Goal: Information Seeking & Learning: Check status

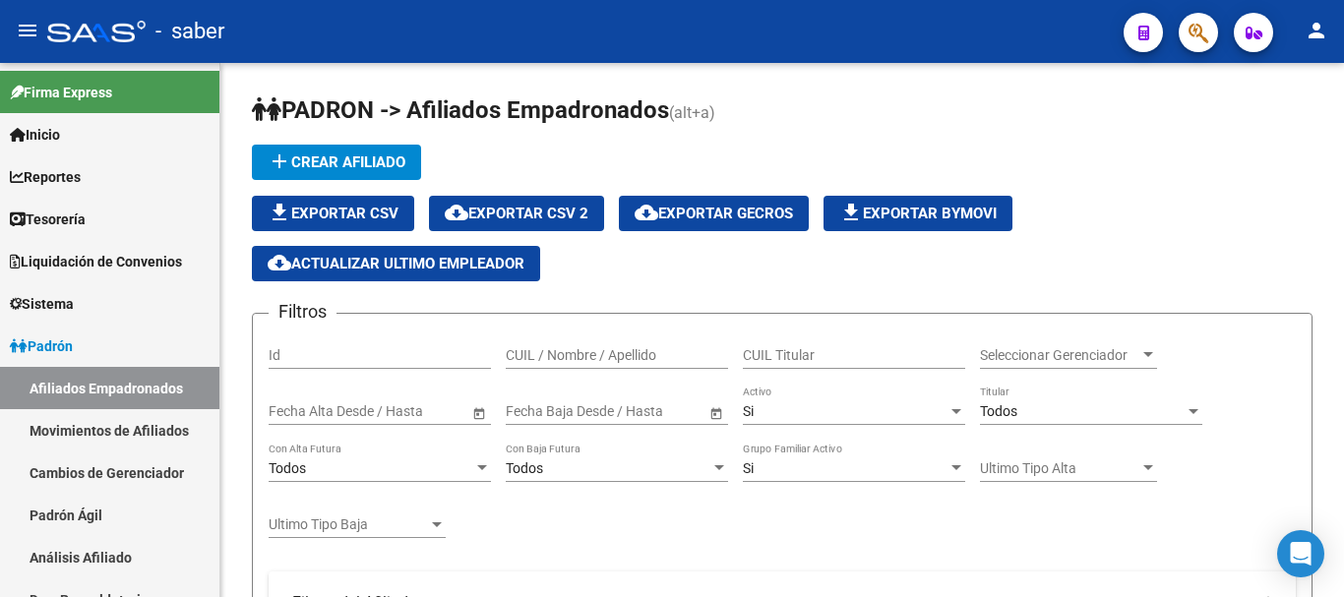
scroll to position [1060, 0]
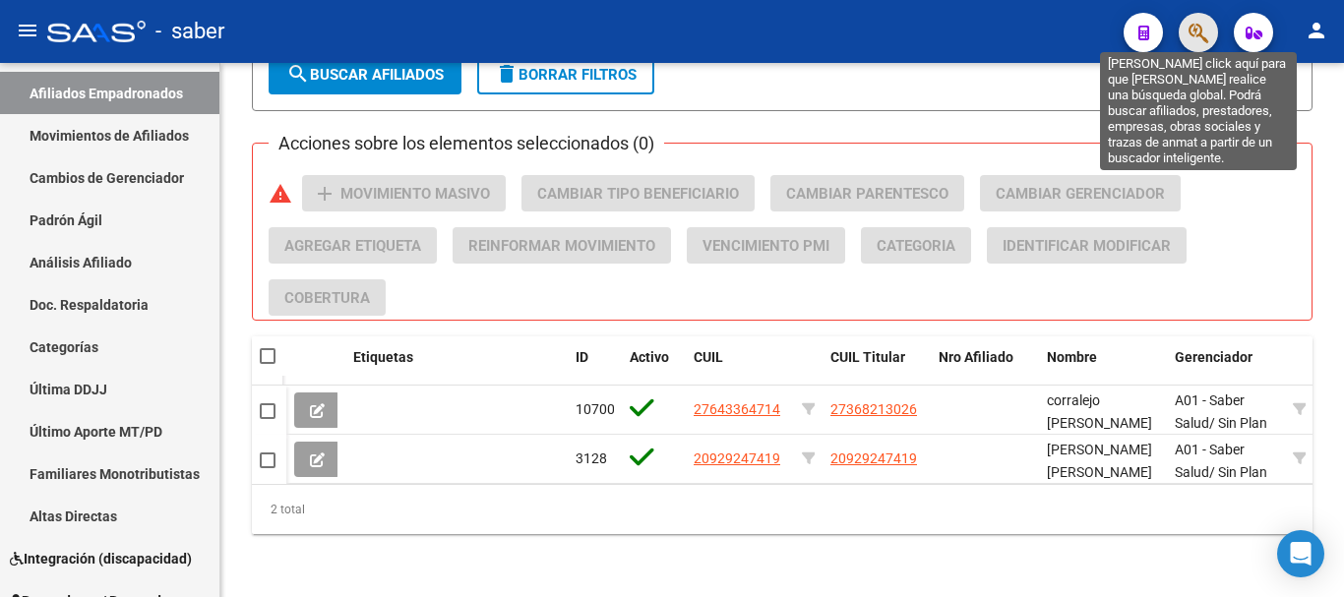
click at [1207, 31] on icon "button" at bounding box center [1199, 33] width 20 height 23
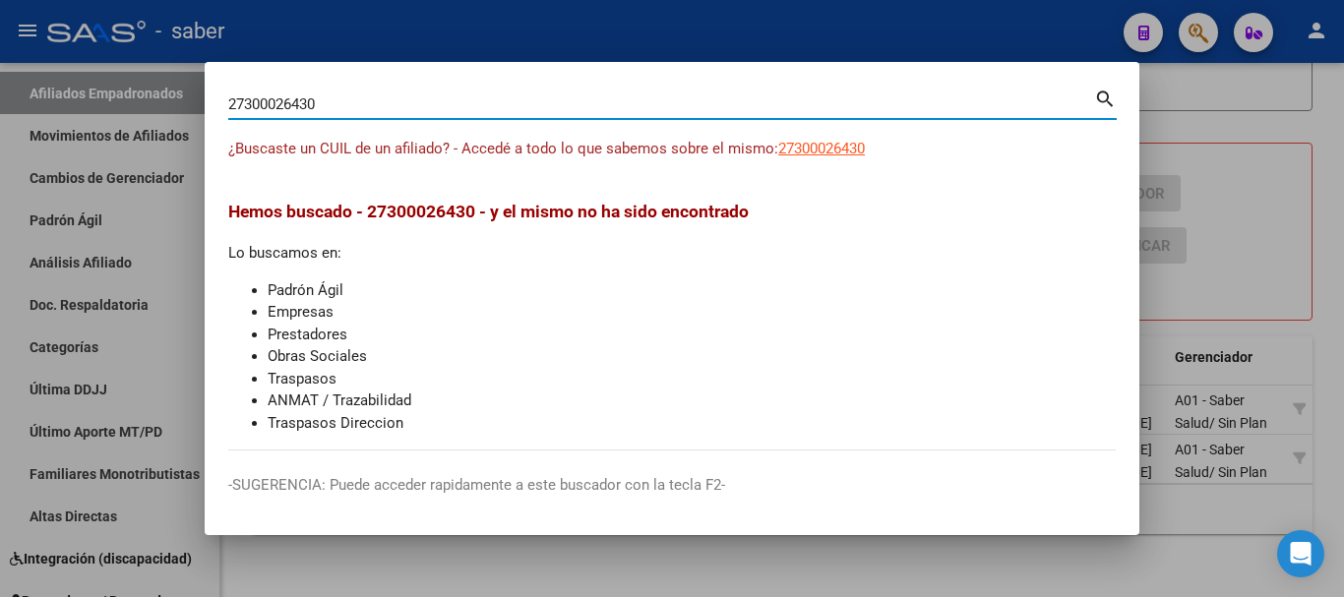
click at [293, 101] on input "27300026430" at bounding box center [661, 104] width 866 height 18
type input "27232613357"
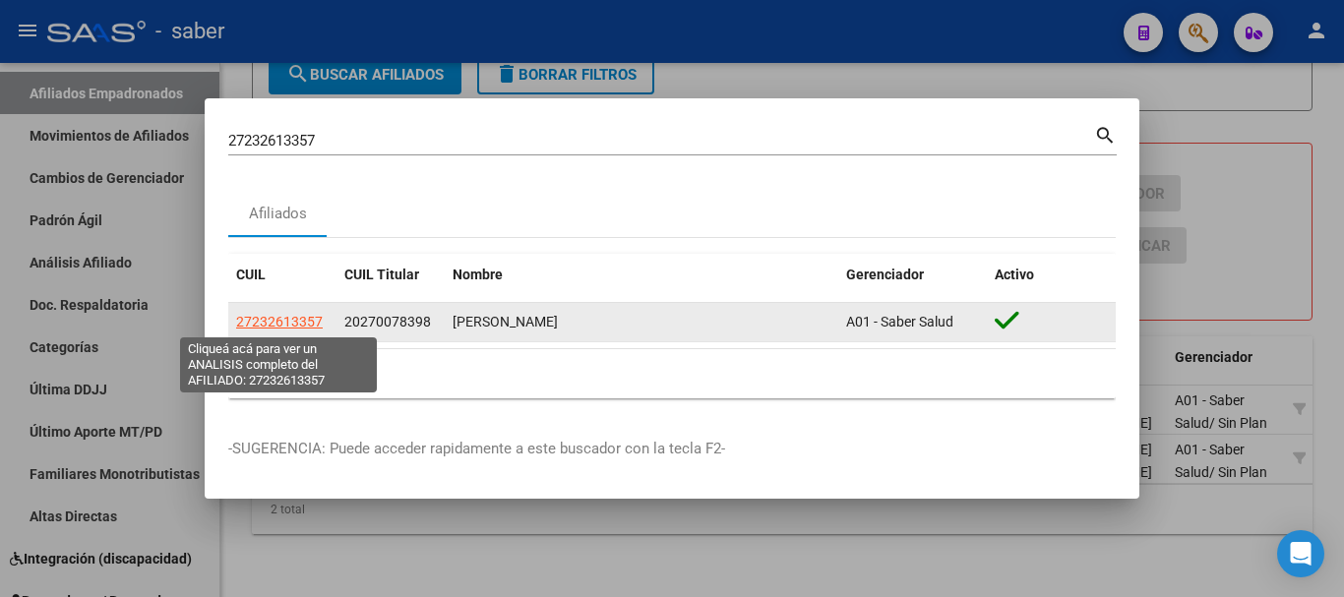
click at [293, 328] on span "27232613357" at bounding box center [279, 322] width 87 height 16
type textarea "27232613357"
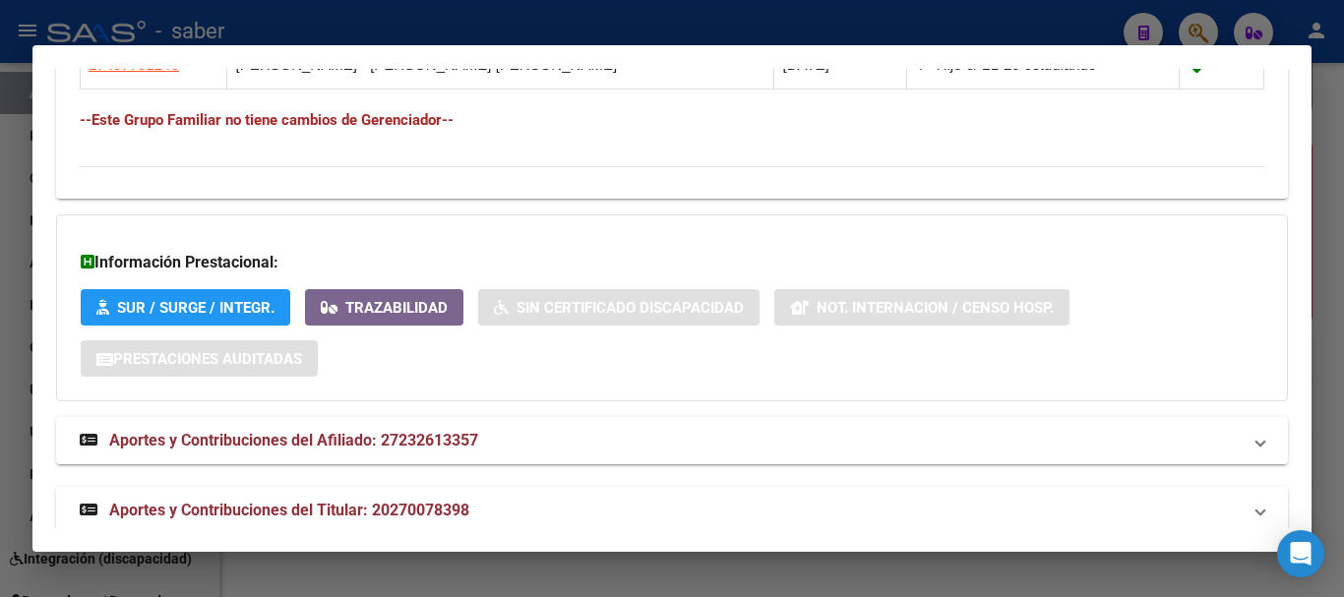
scroll to position [1322, 0]
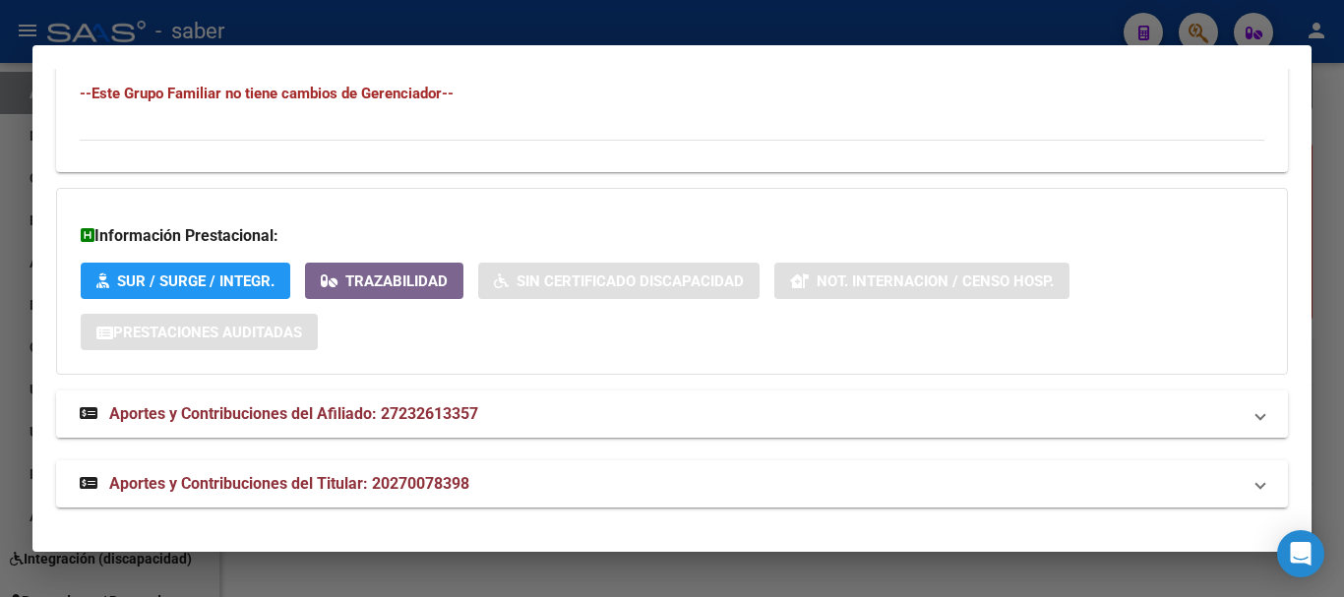
click at [412, 422] on span "Aportes y Contribuciones del Afiliado: 27232613357" at bounding box center [293, 413] width 369 height 19
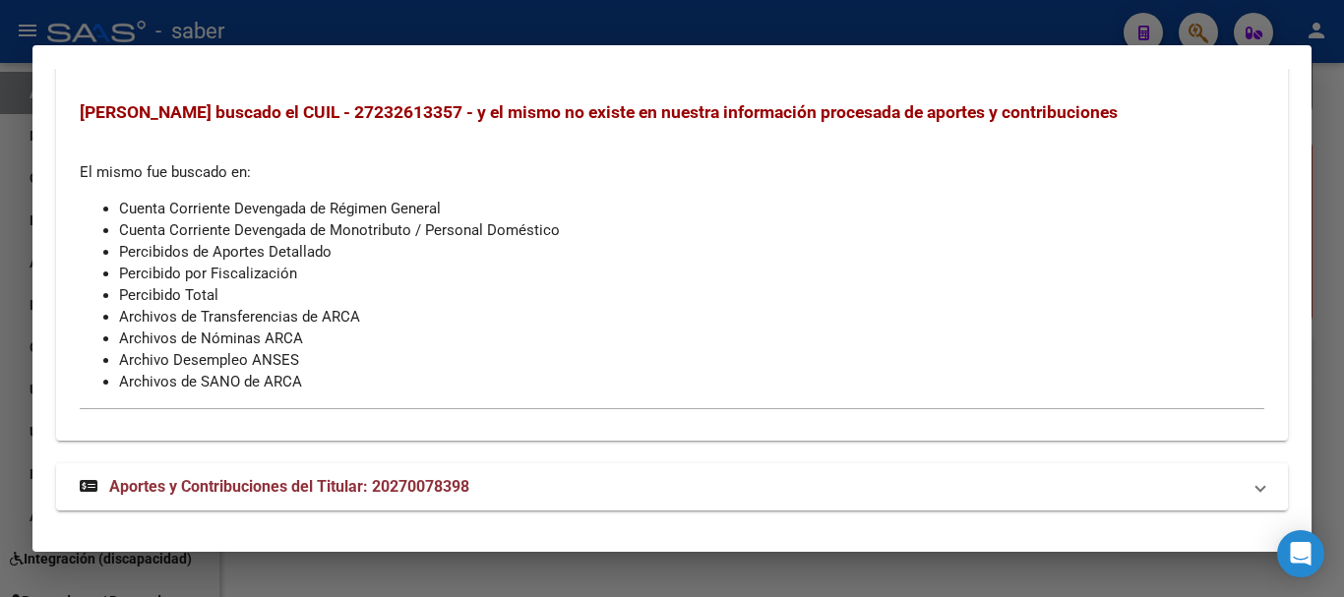
scroll to position [1728, 0]
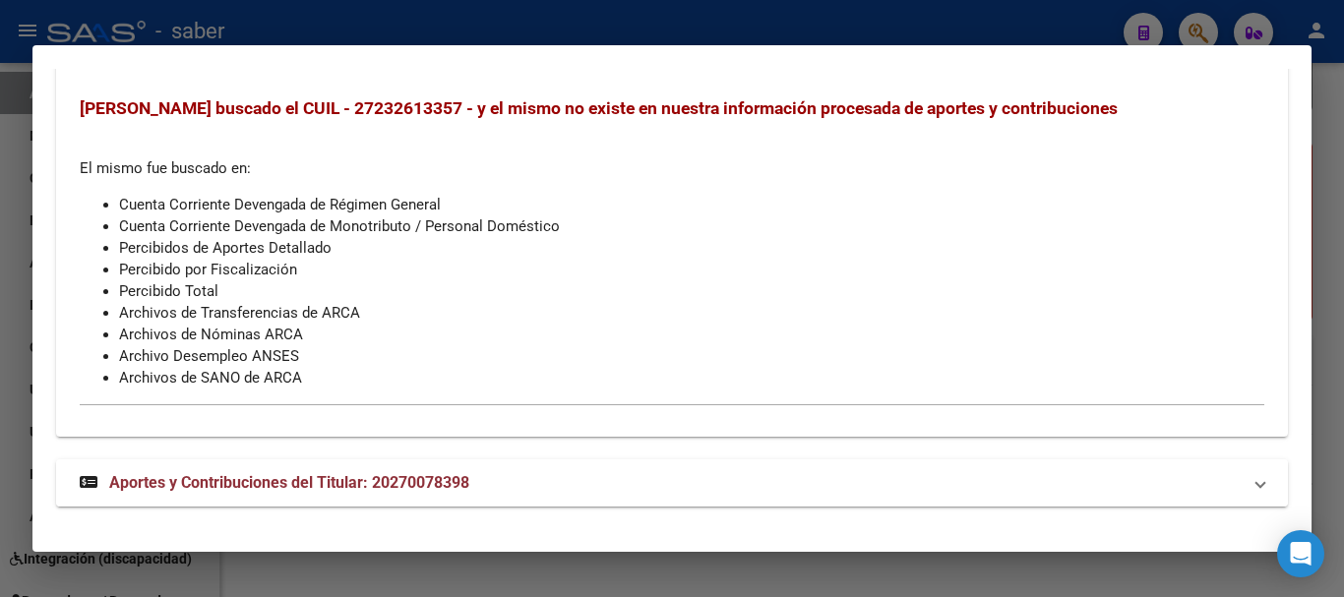
click at [308, 471] on strong "Aportes y Contribuciones del Titular: 20270078398" at bounding box center [275, 483] width 390 height 24
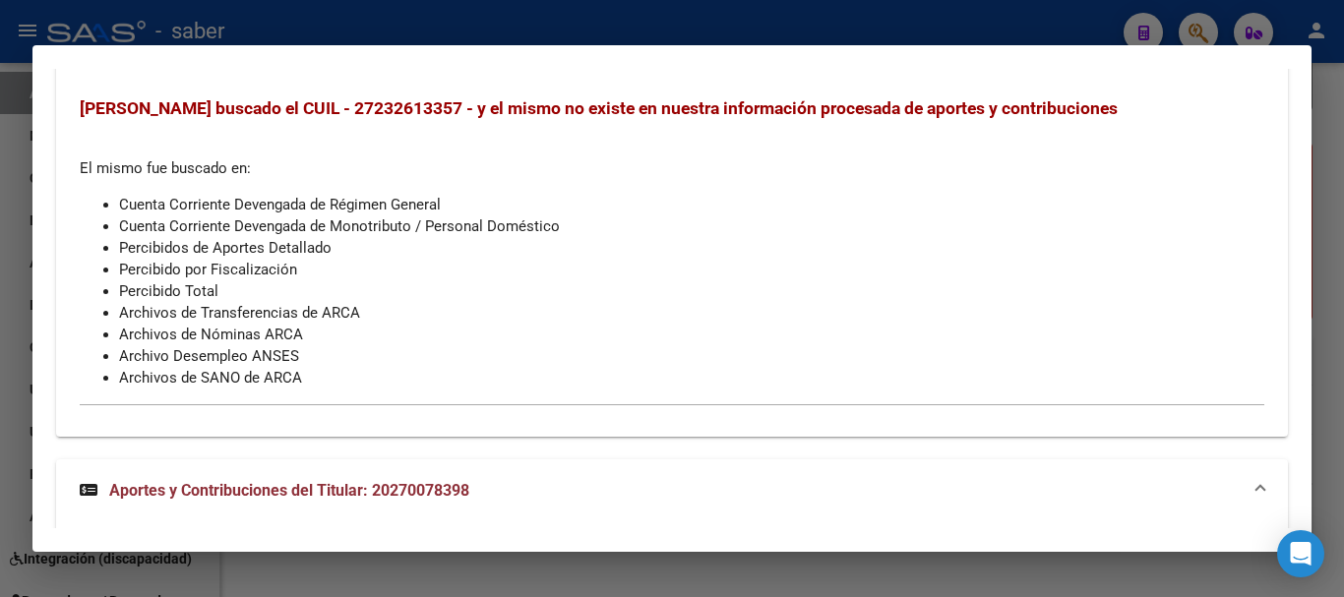
click at [303, 109] on span "[PERSON_NAME] buscado el CUIL - 27232613357 - y el mismo no existe en nuestra i…" at bounding box center [599, 108] width 1038 height 20
copy span "27232613357"
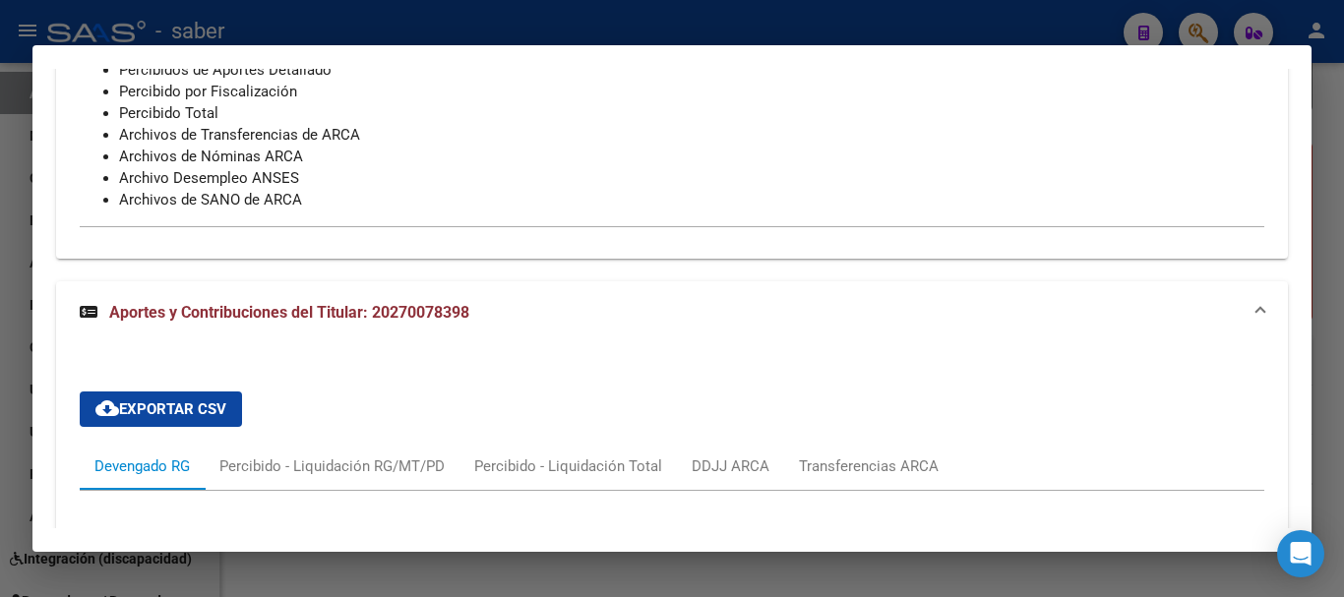
scroll to position [2023, 0]
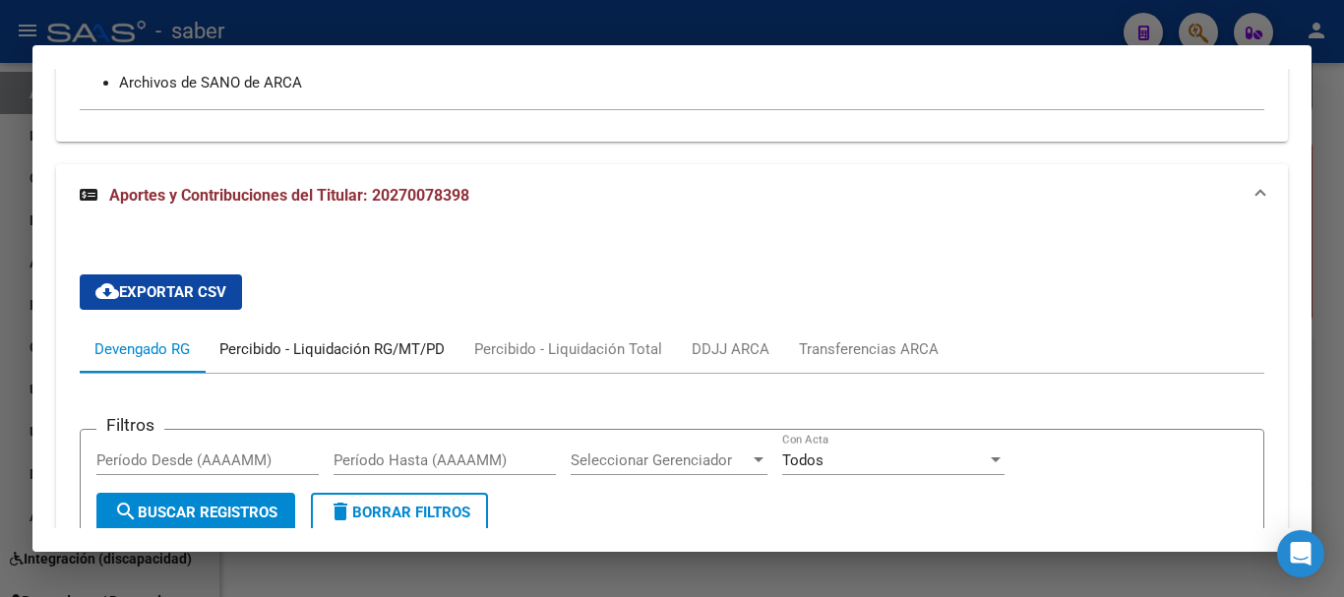
click at [390, 353] on div "Percibido - Liquidación RG/MT/PD" at bounding box center [331, 349] width 225 height 22
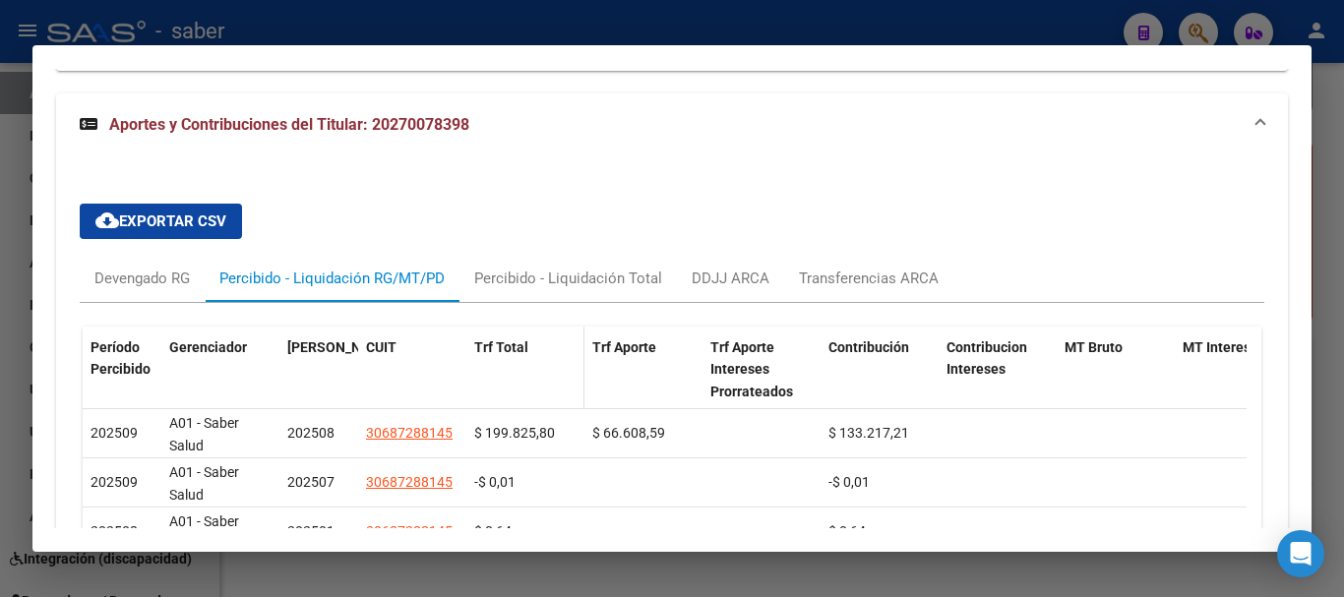
scroll to position [2220, 0]
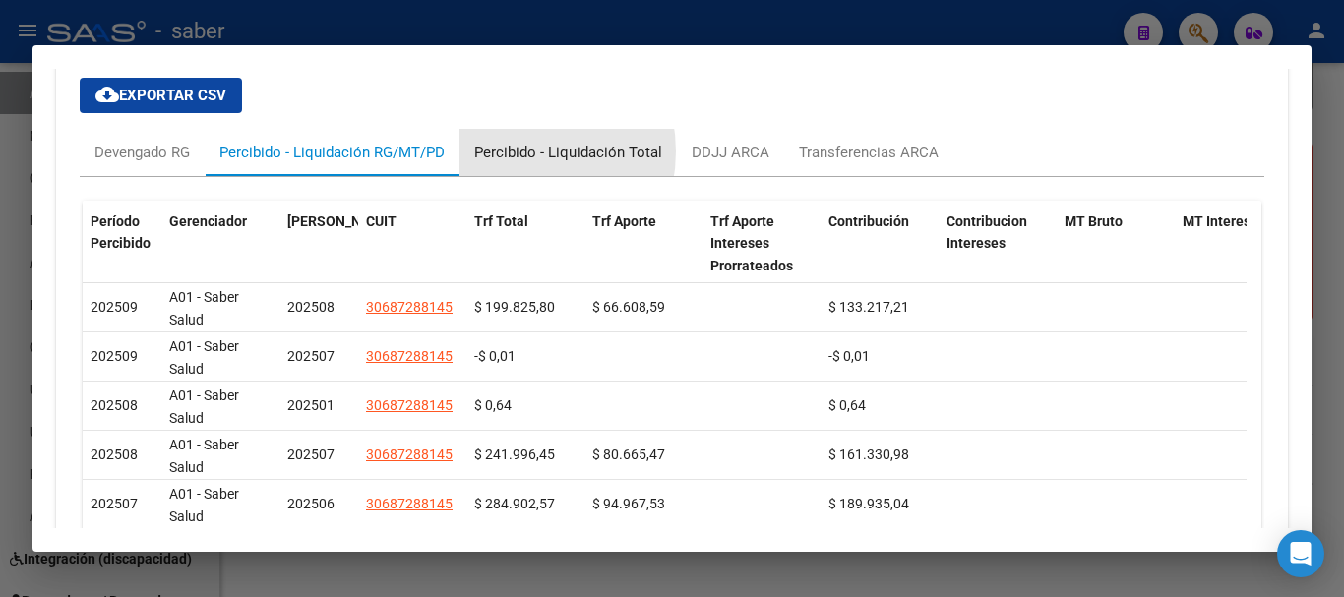
click at [507, 152] on div "Percibido - Liquidación Total" at bounding box center [568, 153] width 188 height 22
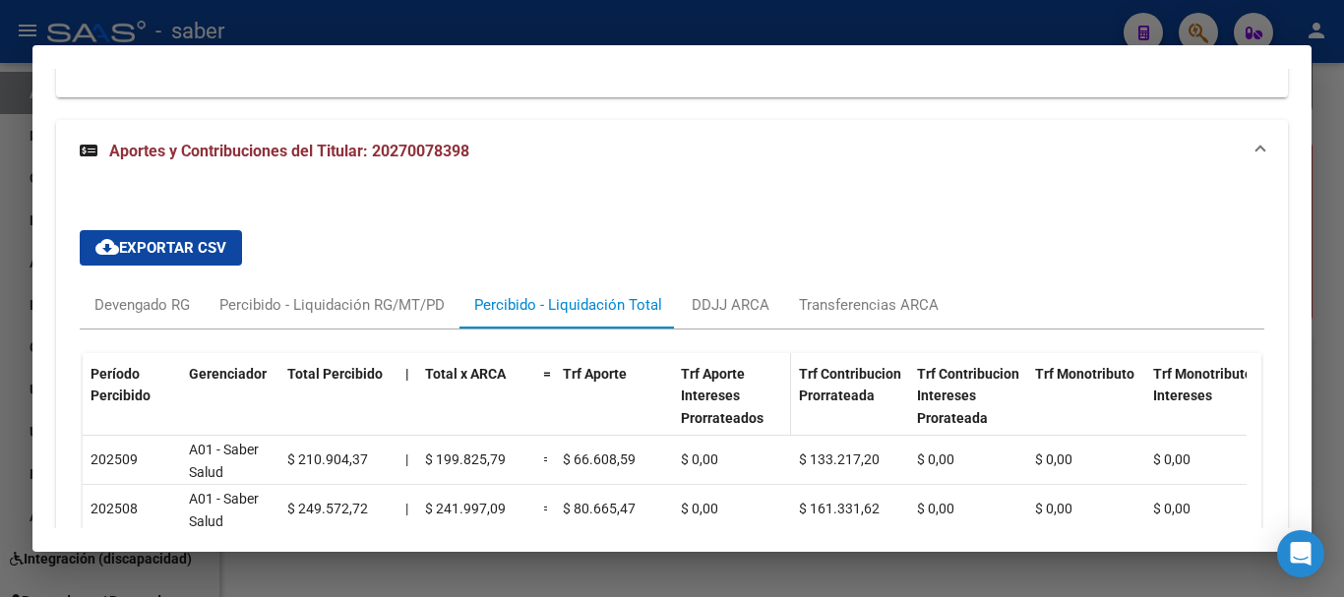
scroll to position [2158, 0]
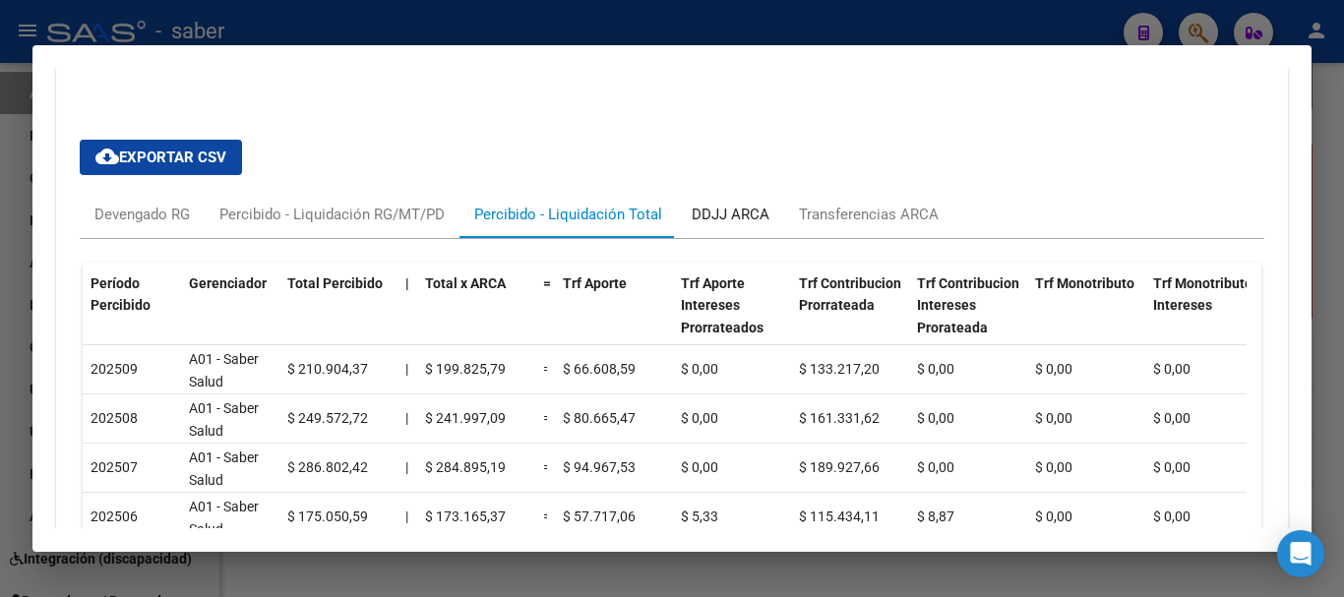
click at [738, 218] on div "DDJJ ARCA" at bounding box center [731, 215] width 78 height 22
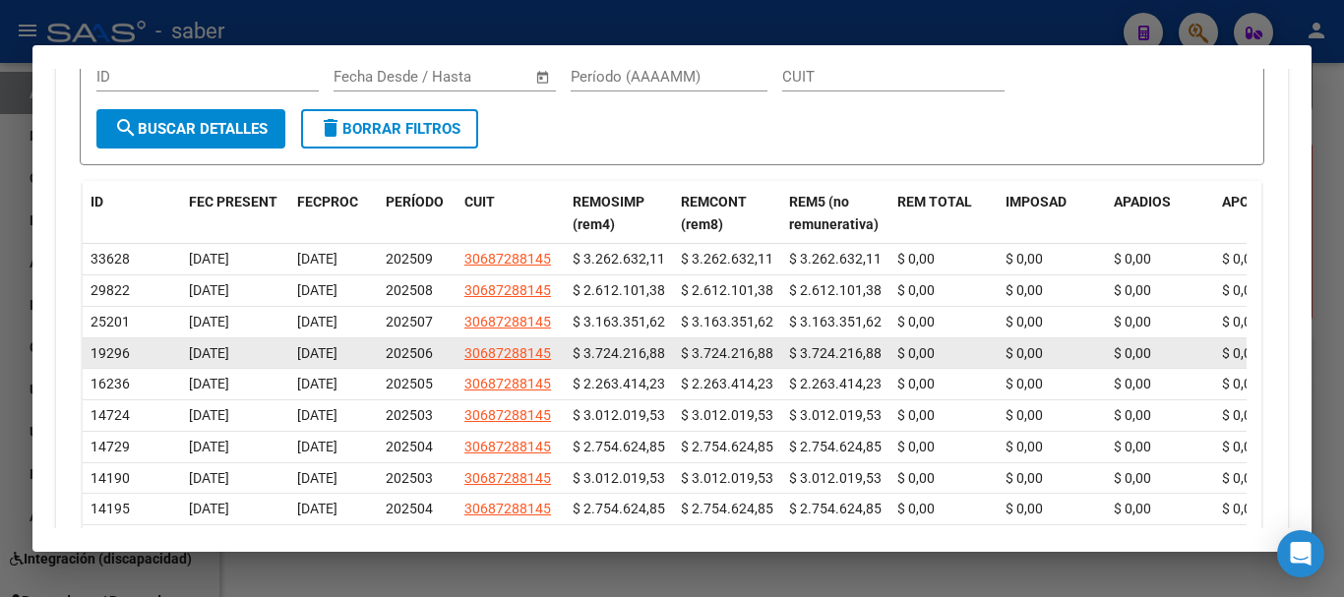
scroll to position [2256, 0]
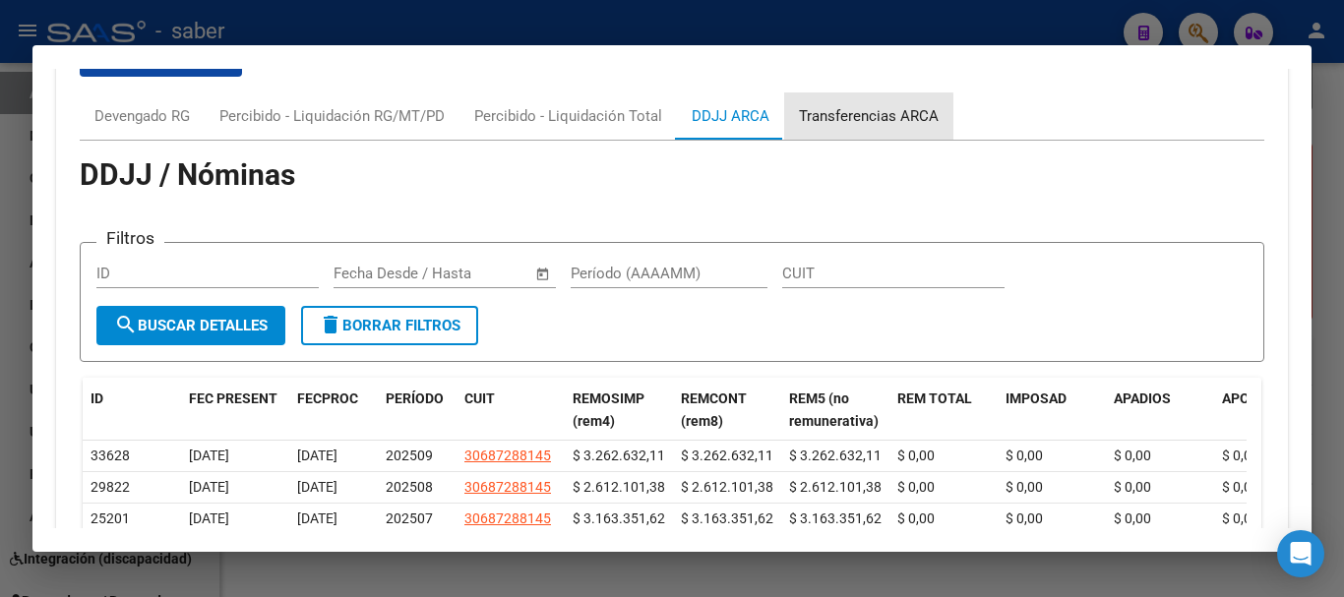
click at [833, 128] on div "Transferencias ARCA" at bounding box center [868, 115] width 169 height 47
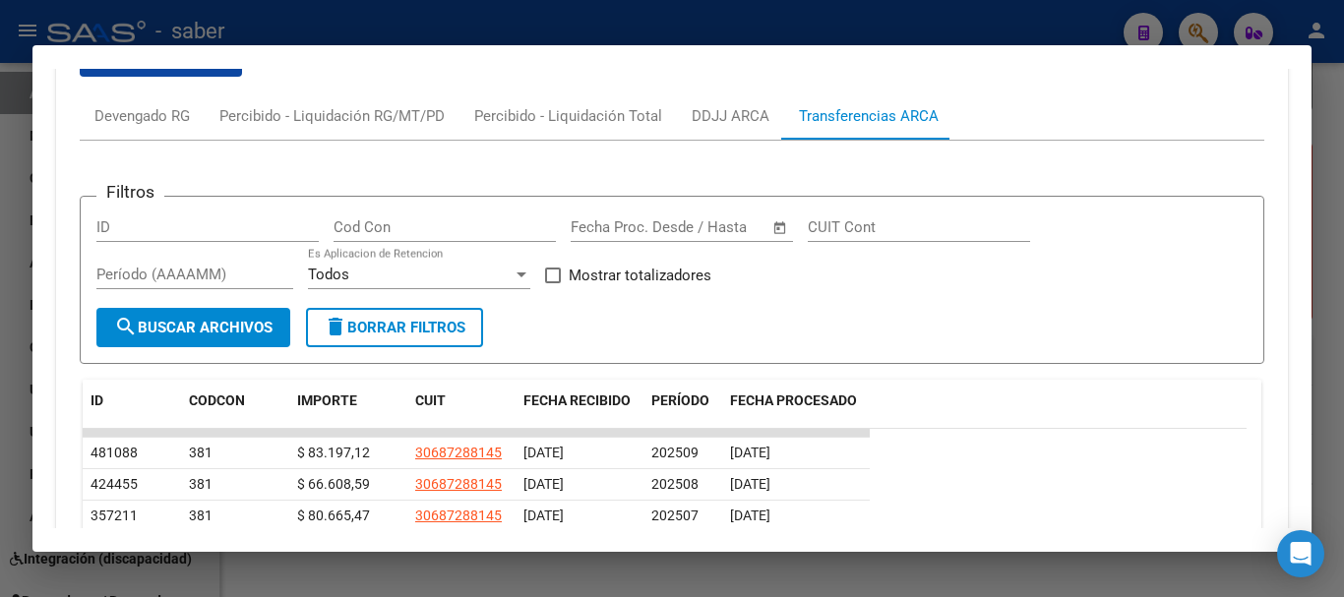
click at [0, 71] on div at bounding box center [672, 298] width 1344 height 597
